Goal: Check status: Verify the current state of an ongoing process or item

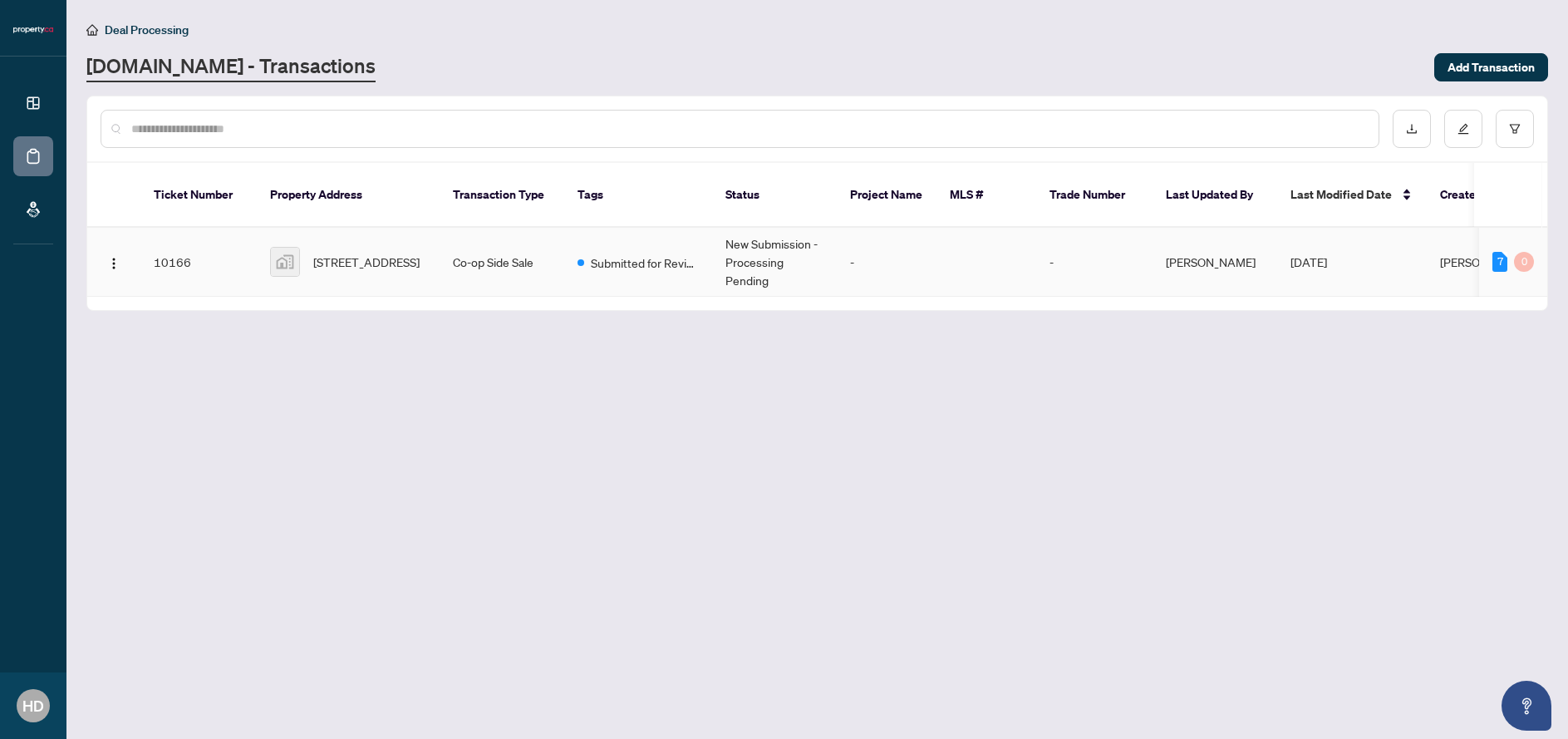
click at [1500, 252] on div "7" at bounding box center [1499, 262] width 15 height 20
click at [1498, 252] on div "7" at bounding box center [1499, 262] width 15 height 20
drag, startPoint x: 1498, startPoint y: 241, endPoint x: 1504, endPoint y: 219, distance: 22.8
click at [1498, 252] on div "7" at bounding box center [1499, 262] width 15 height 20
click at [1503, 216] on div "Documents to be validated: 7" at bounding box center [1497, 209] width 142 height 27
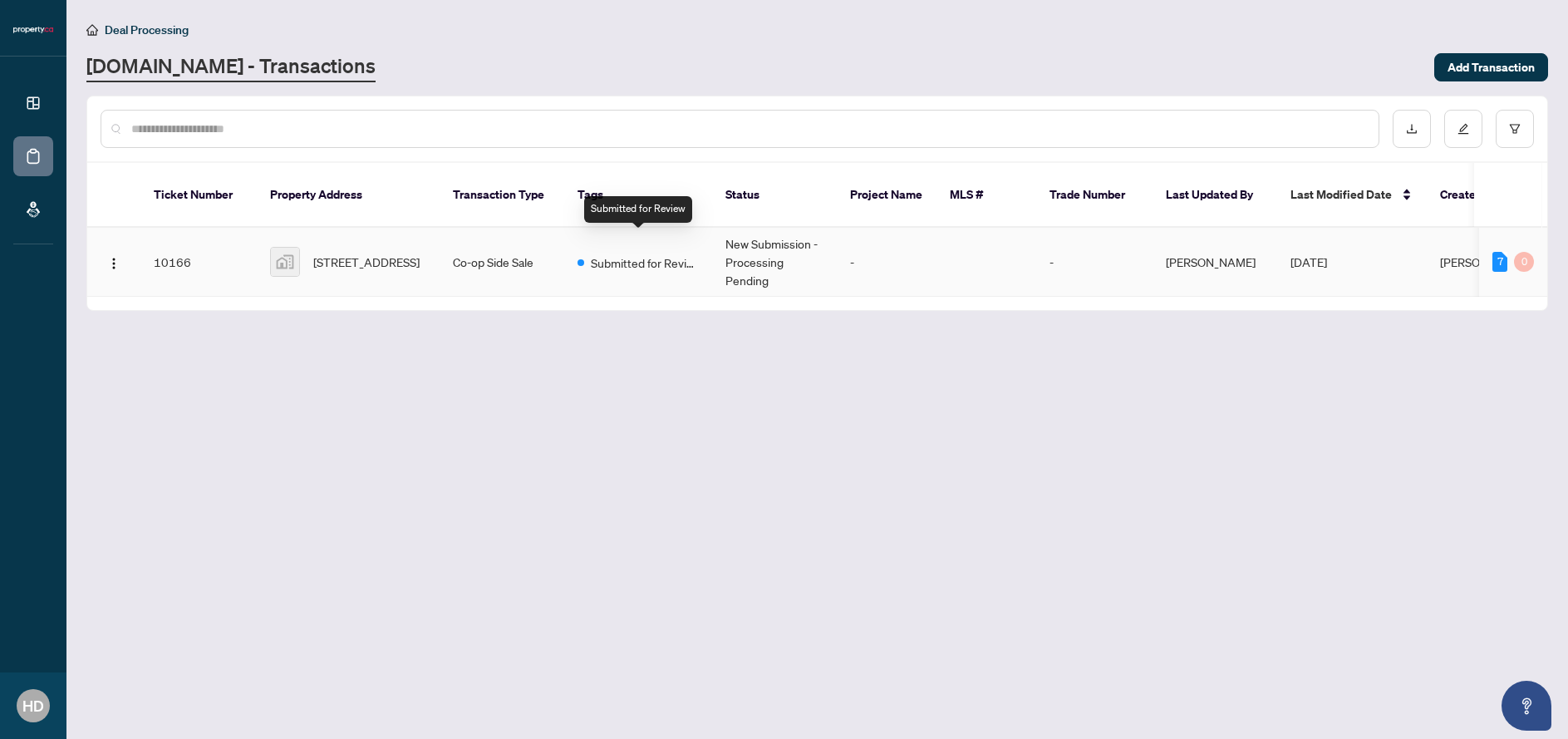
click at [528, 249] on td "Co-op Side Sale" at bounding box center [502, 262] width 125 height 69
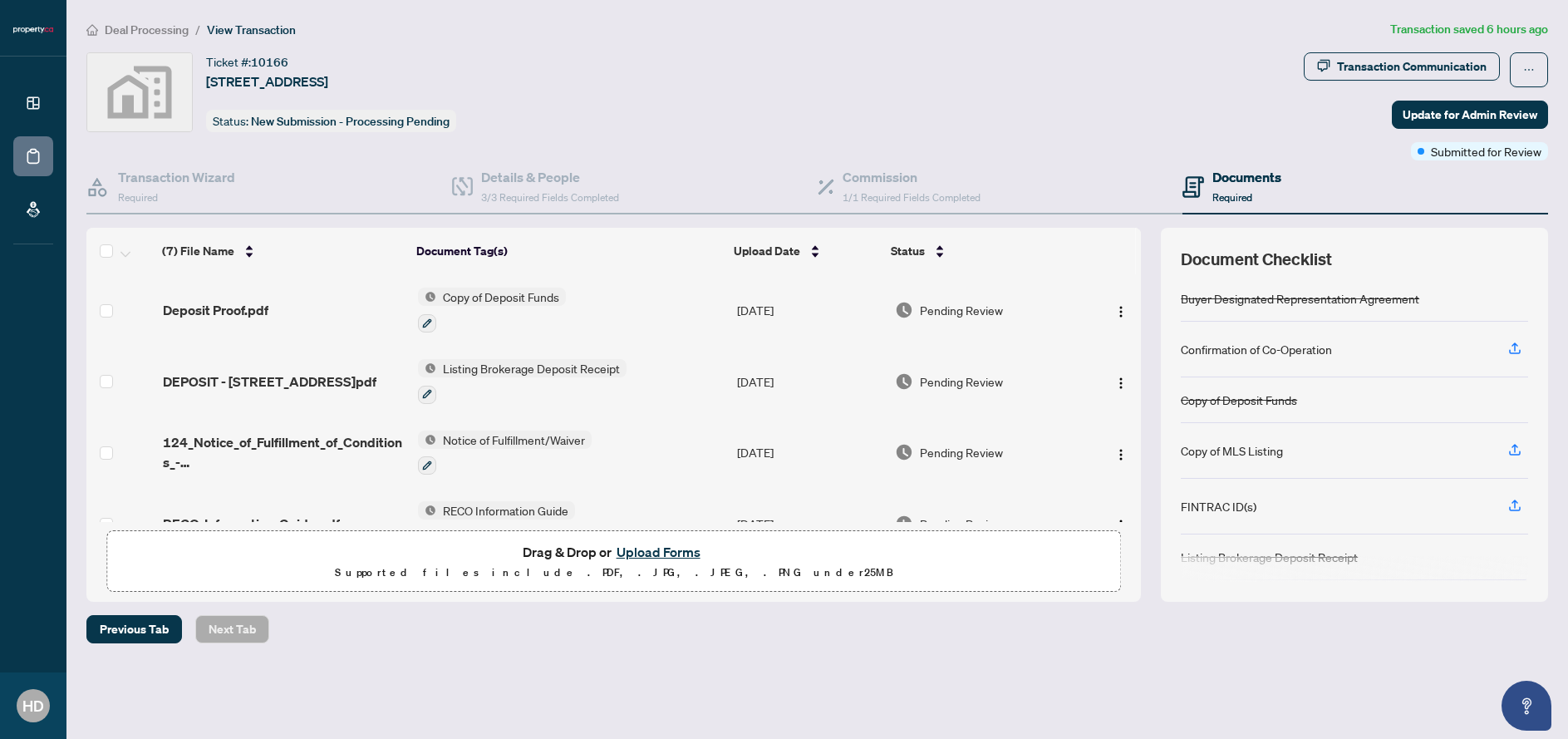
scroll to position [44, 0]
